Goal: Task Accomplishment & Management: Use online tool/utility

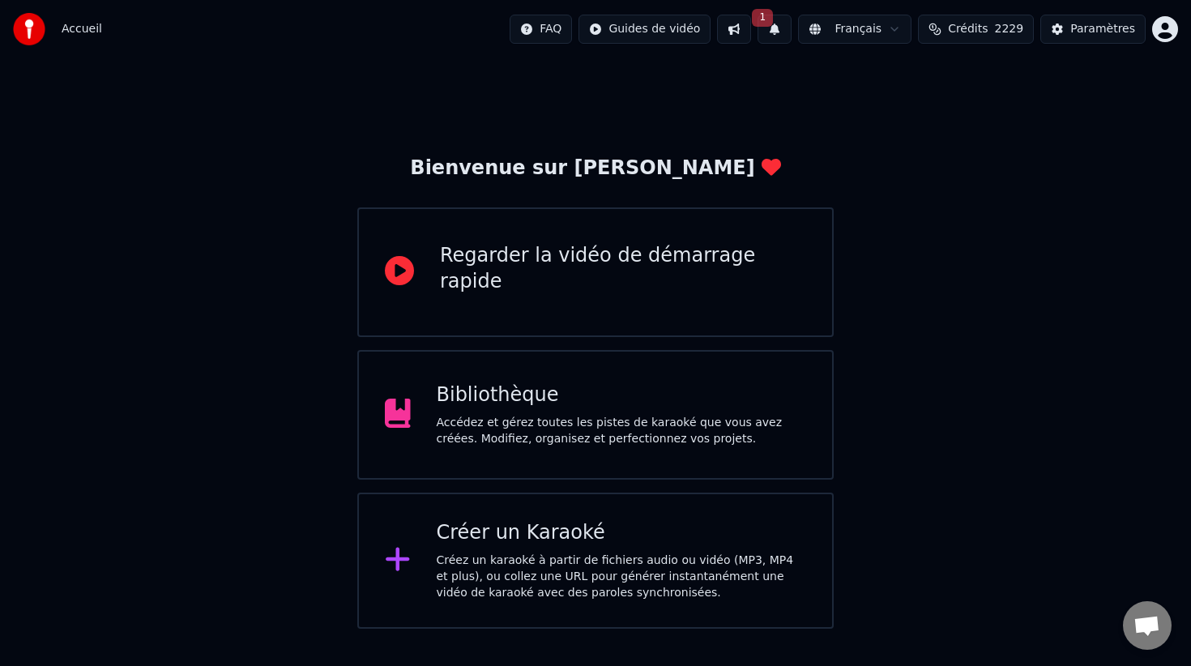
click at [772, 24] on span "1" at bounding box center [762, 18] width 21 height 18
click at [888, 79] on button "Mettre à Jour" at bounding box center [938, 80] width 101 height 29
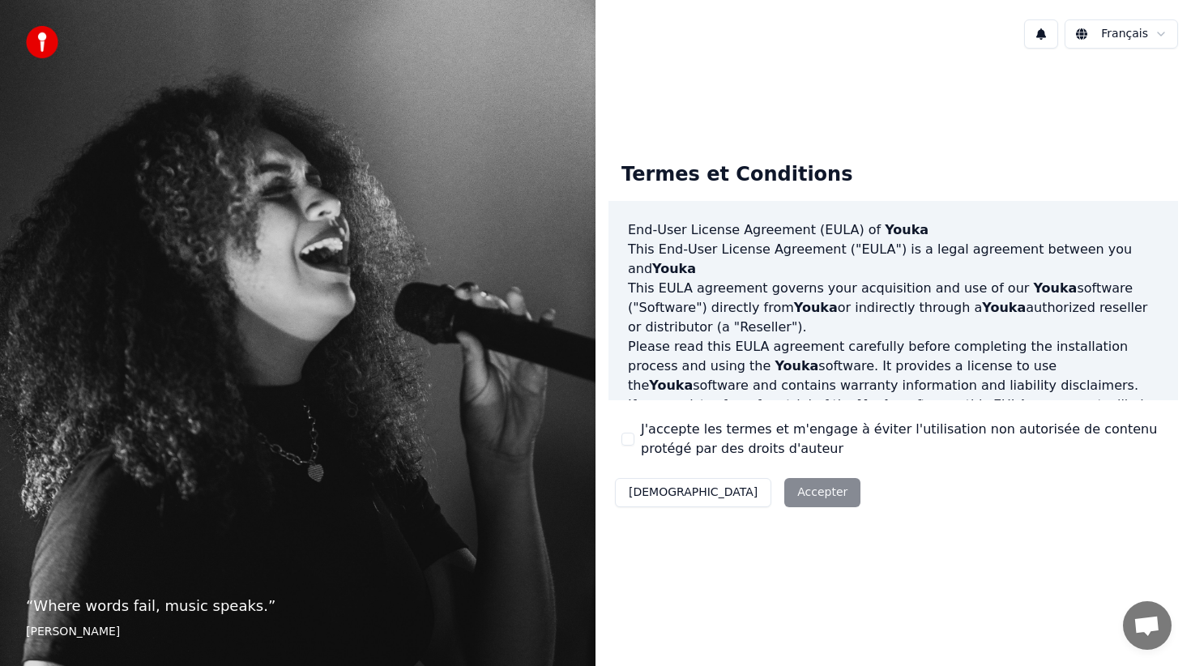
click at [626, 438] on button "J'accepte les termes et m'engage à éviter l'utilisation non autorisée de conten…" at bounding box center [628, 439] width 13 height 13
click at [784, 502] on button "Accepter" at bounding box center [822, 492] width 76 height 29
